Goal: Complete application form

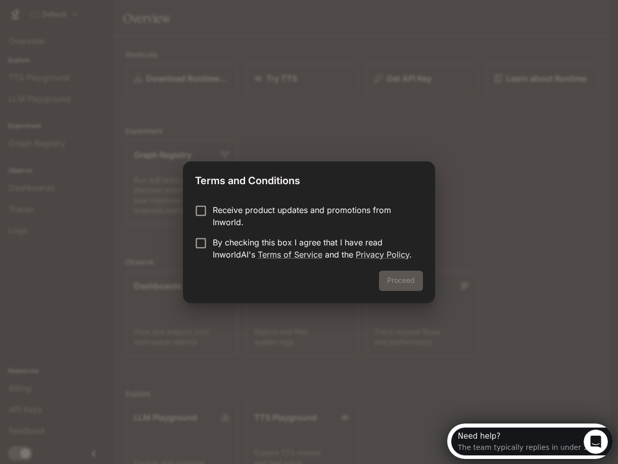
click at [224, 215] on p "Receive product updates and promotions from Inworld." at bounding box center [314, 216] width 202 height 24
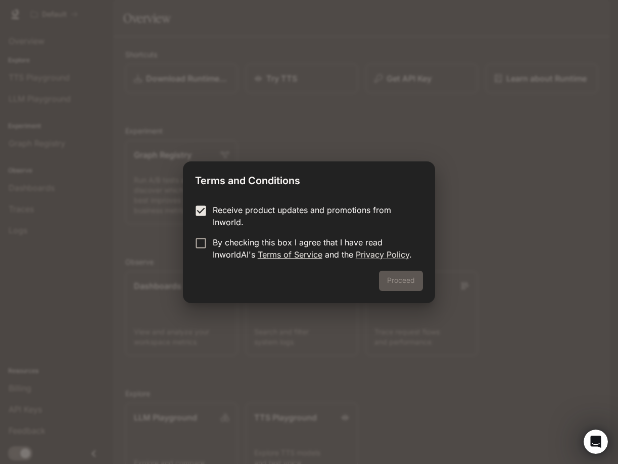
click at [287, 253] on link "Terms of Service" at bounding box center [290, 254] width 65 height 10
click at [385, 257] on link "Privacy Policy" at bounding box center [383, 254] width 54 height 10
click at [394, 280] on button "Proceed" at bounding box center [401, 280] width 44 height 20
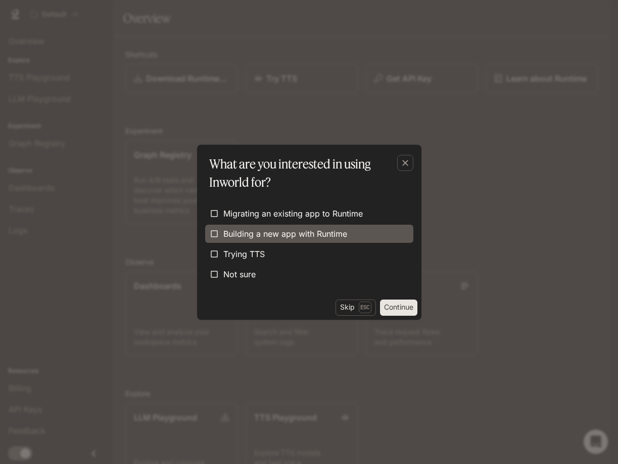
click at [249, 236] on span "Building a new app with Runtime" at bounding box center [285, 234] width 124 height 12
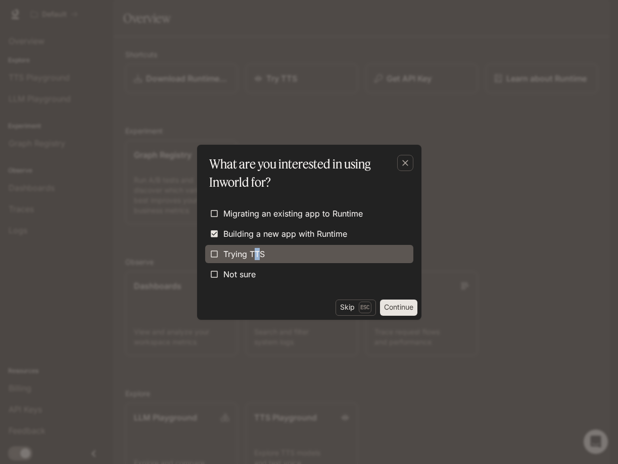
click at [257, 248] on span "Trying TTS" at bounding box center [243, 254] width 41 height 12
click at [236, 252] on span "Trying TTS" at bounding box center [243, 254] width 41 height 12
click at [397, 309] on button "Continue" at bounding box center [398, 307] width 37 height 16
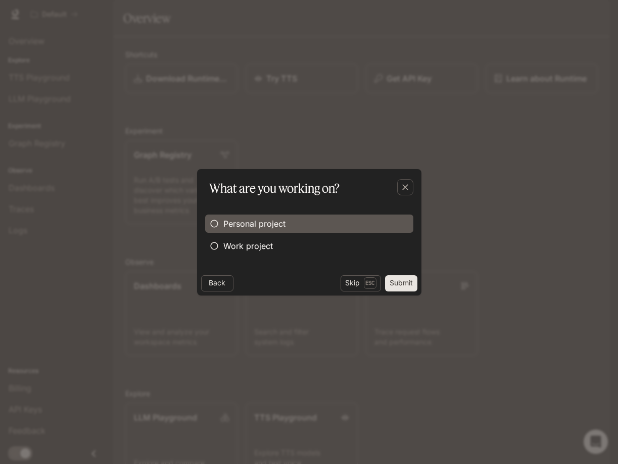
click at [240, 222] on span "Personal project" at bounding box center [254, 223] width 62 height 12
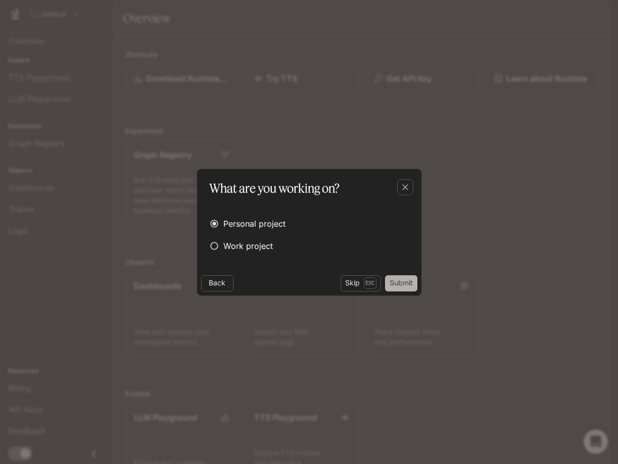
click at [412, 283] on button "Submit" at bounding box center [401, 283] width 32 height 16
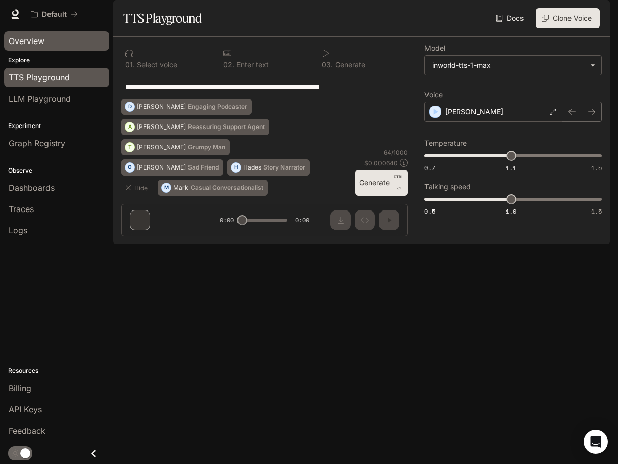
click at [31, 44] on span "Overview" at bounding box center [27, 41] width 36 height 12
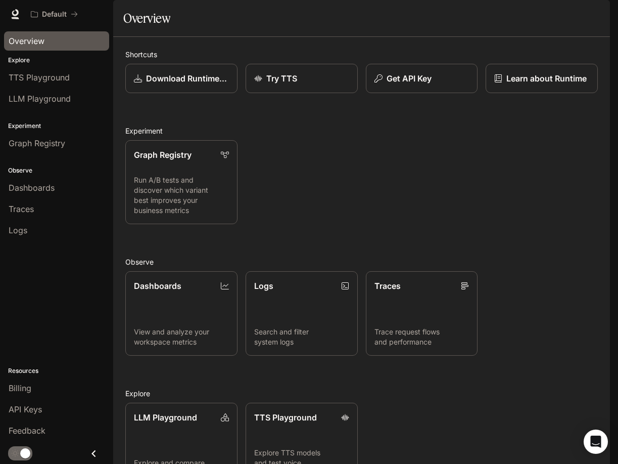
scroll to position [68, 0]
click at [49, 191] on span "Dashboards" at bounding box center [32, 187] width 46 height 12
